Goal: Entertainment & Leisure: Consume media (video, audio)

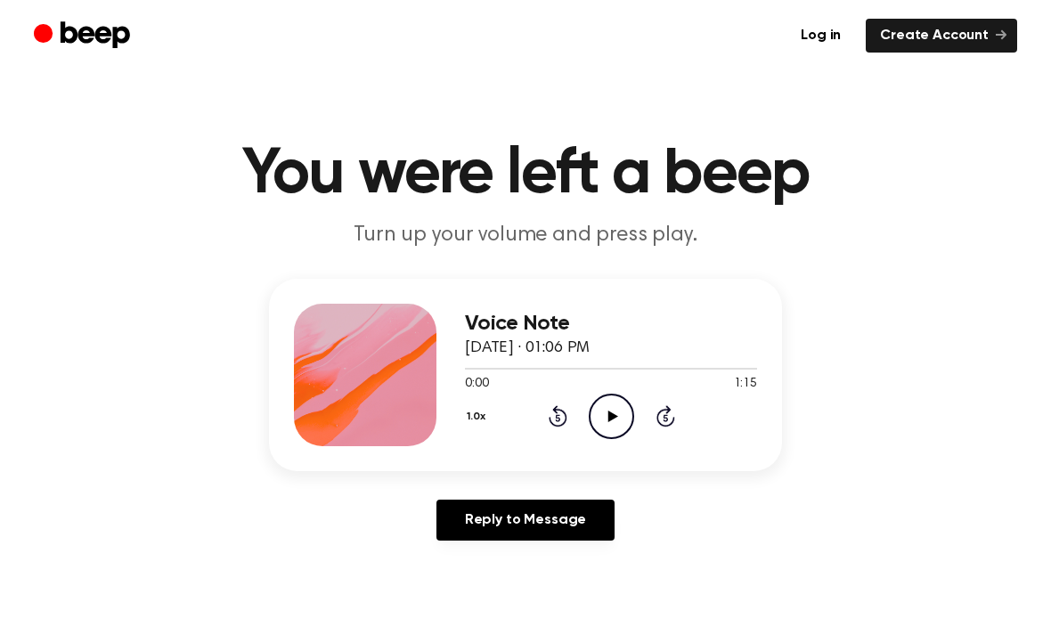
click at [623, 405] on icon "Play Audio" at bounding box center [611, 416] width 45 height 45
click at [626, 412] on icon "Pause Audio" at bounding box center [611, 416] width 45 height 45
click at [610, 417] on icon at bounding box center [612, 416] width 10 height 12
click at [614, 369] on span at bounding box center [613, 368] width 14 height 14
click at [604, 413] on icon "Pause Audio" at bounding box center [611, 416] width 45 height 45
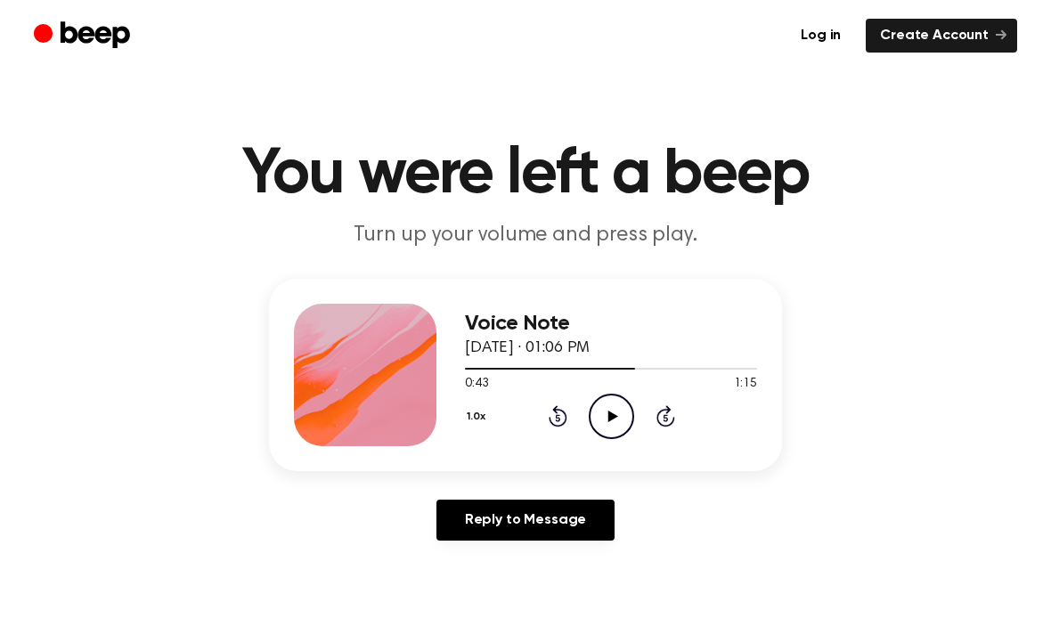
click at [799, 336] on div "Voice Note [DATE] · 01:06 PM 0:43 1:15 Your browser does not support the [objec…" at bounding box center [525, 417] width 1008 height 276
click at [560, 416] on icon "Rewind 5 seconds" at bounding box center [558, 415] width 20 height 23
click at [559, 416] on icon at bounding box center [557, 418] width 4 height 7
click at [557, 407] on icon at bounding box center [557, 415] width 19 height 21
click at [554, 407] on icon "Rewind 5 seconds" at bounding box center [558, 415] width 20 height 23
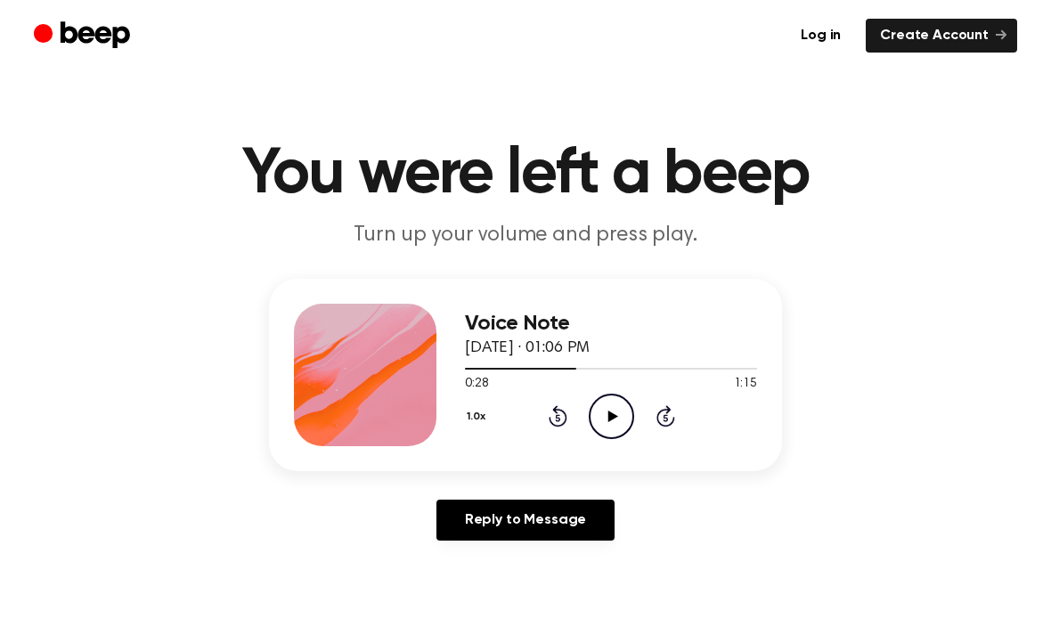
click at [554, 406] on icon "Rewind 5 seconds" at bounding box center [558, 415] width 20 height 23
click at [613, 412] on icon "Play Audio" at bounding box center [611, 416] width 45 height 45
click at [631, 419] on icon "Pause Audio" at bounding box center [611, 416] width 45 height 45
click at [613, 421] on icon "Play Audio" at bounding box center [611, 416] width 45 height 45
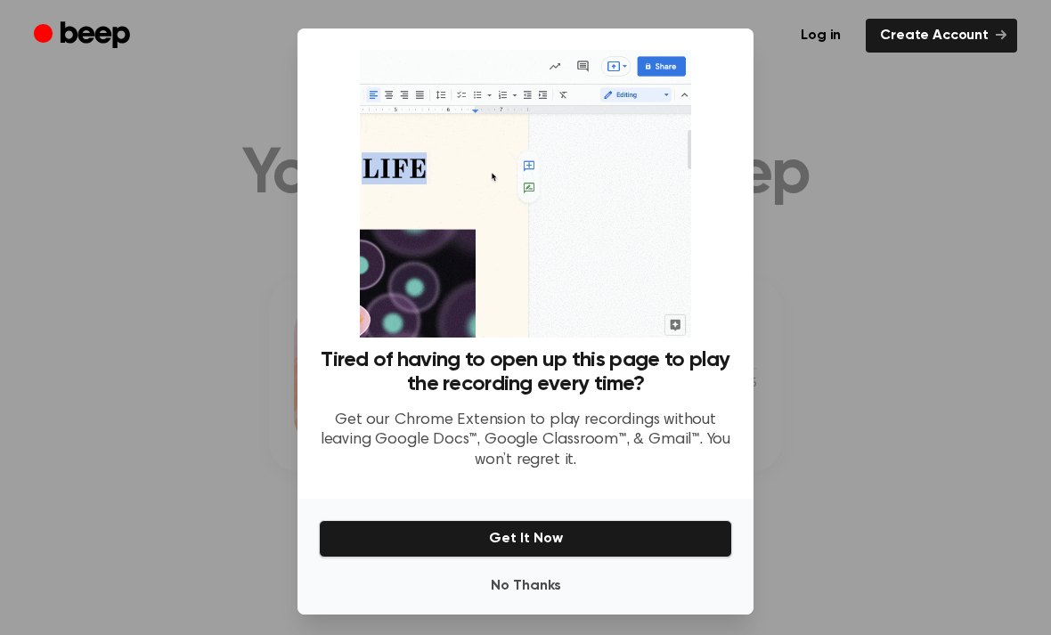
click at [560, 604] on button "No Thanks" at bounding box center [525, 586] width 413 height 36
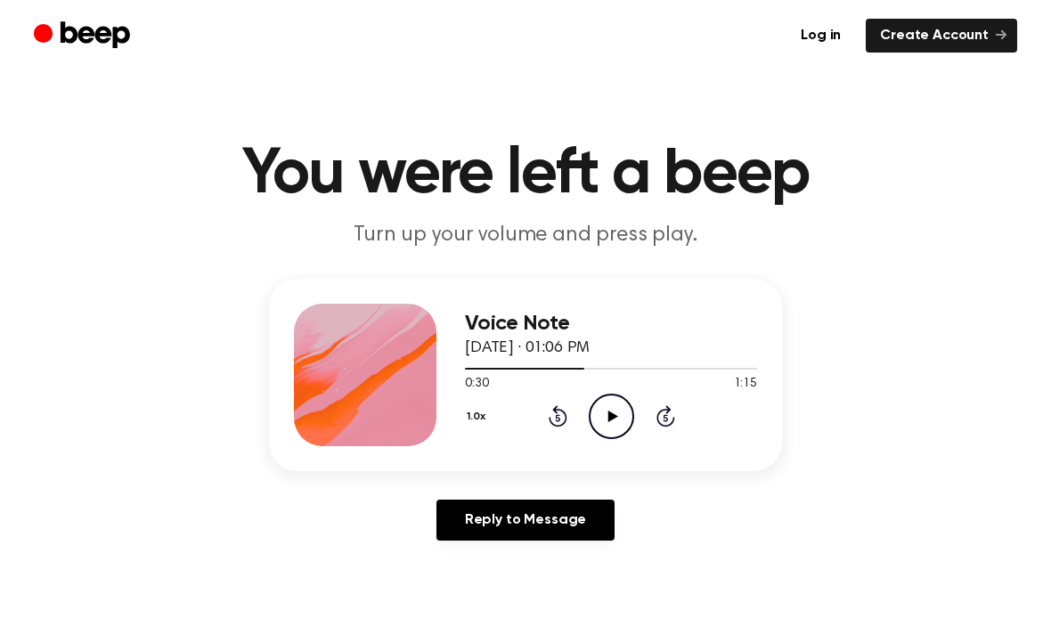
click at [635, 408] on div "1.0x Rewind 5 seconds Play Audio Skip 5 seconds" at bounding box center [611, 416] width 292 height 45
click at [620, 410] on icon "Play Audio" at bounding box center [611, 416] width 45 height 45
